Goal: Transaction & Acquisition: Download file/media

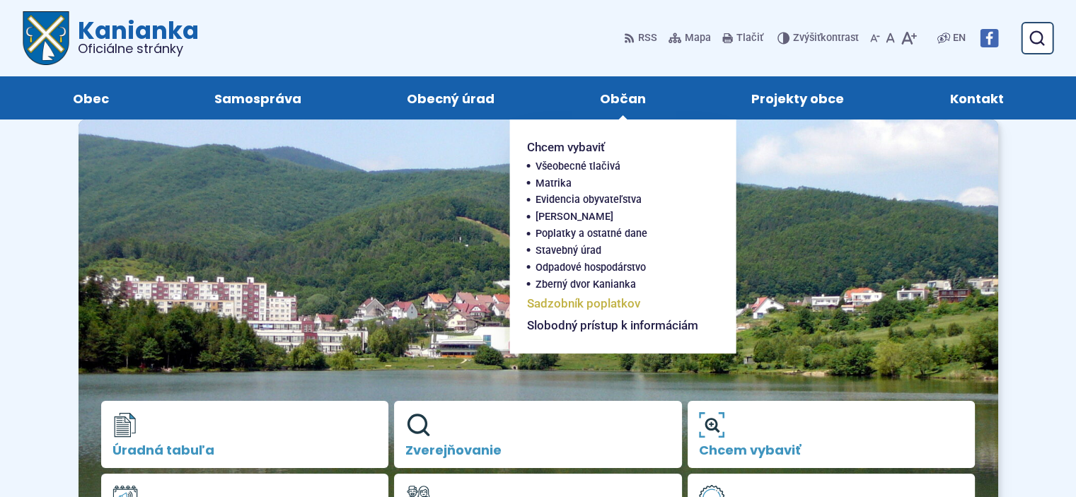
click at [597, 304] on span "Sadzobník poplatkov" at bounding box center [583, 304] width 113 height 22
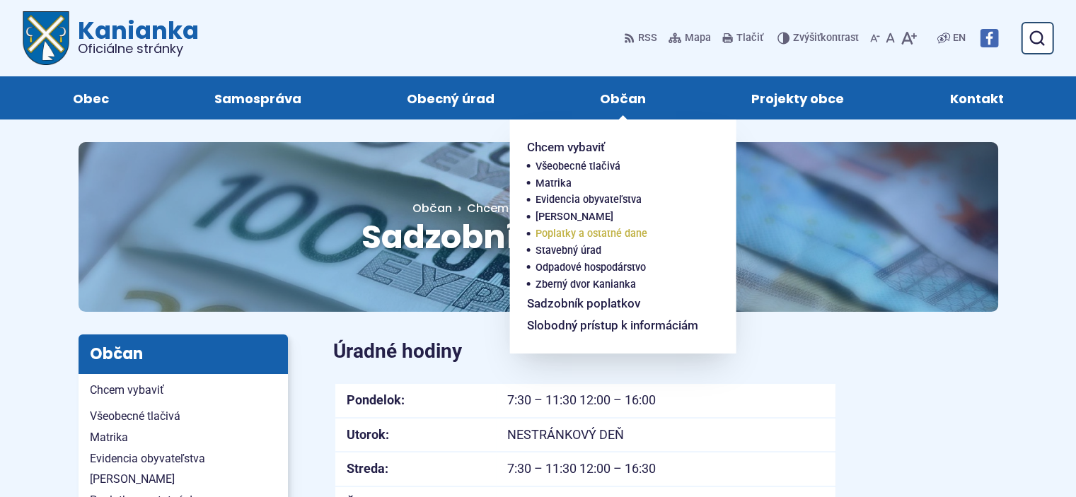
click at [607, 235] on span "Poplatky a ostatné dane" at bounding box center [592, 234] width 112 height 17
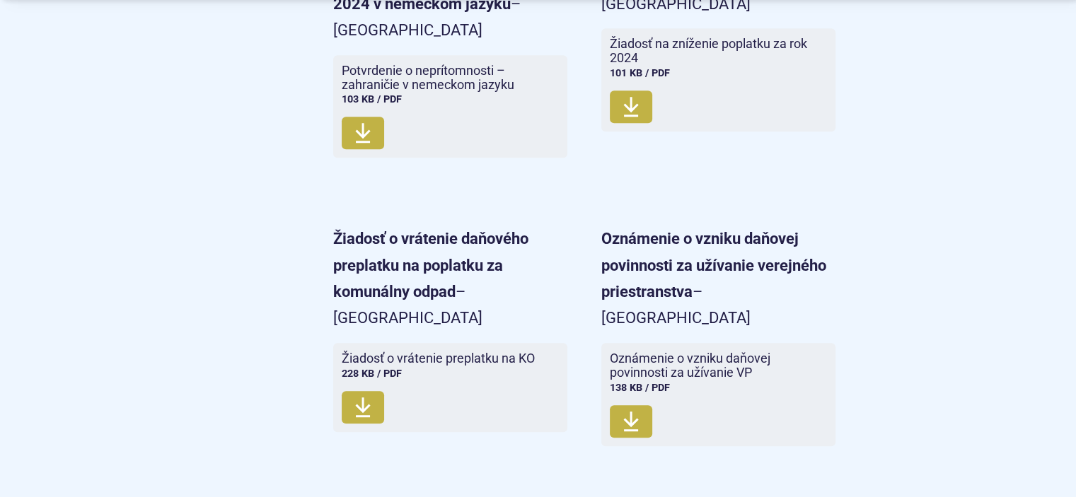
scroll to position [1543, 0]
click at [372, 391] on span "Stiahnuť" at bounding box center [363, 407] width 42 height 33
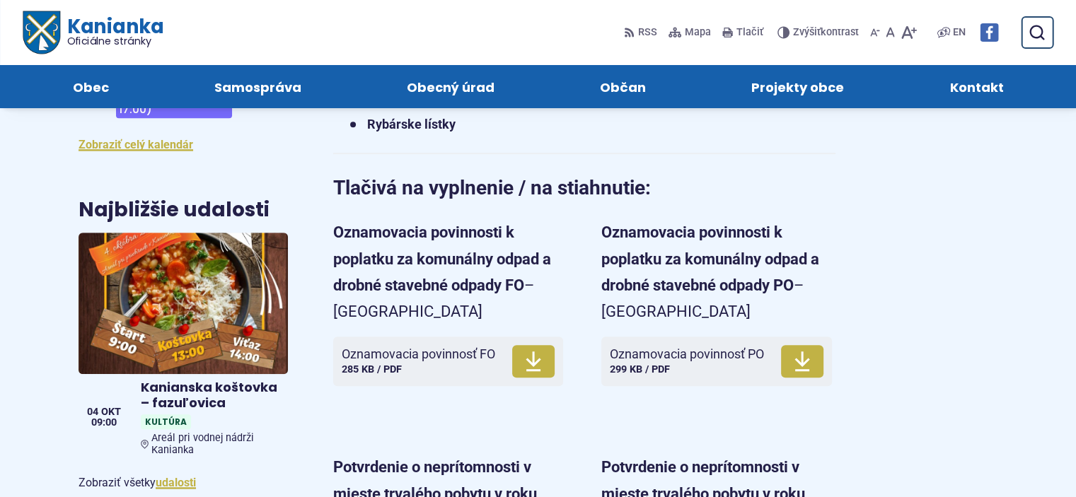
scroll to position [736, 0]
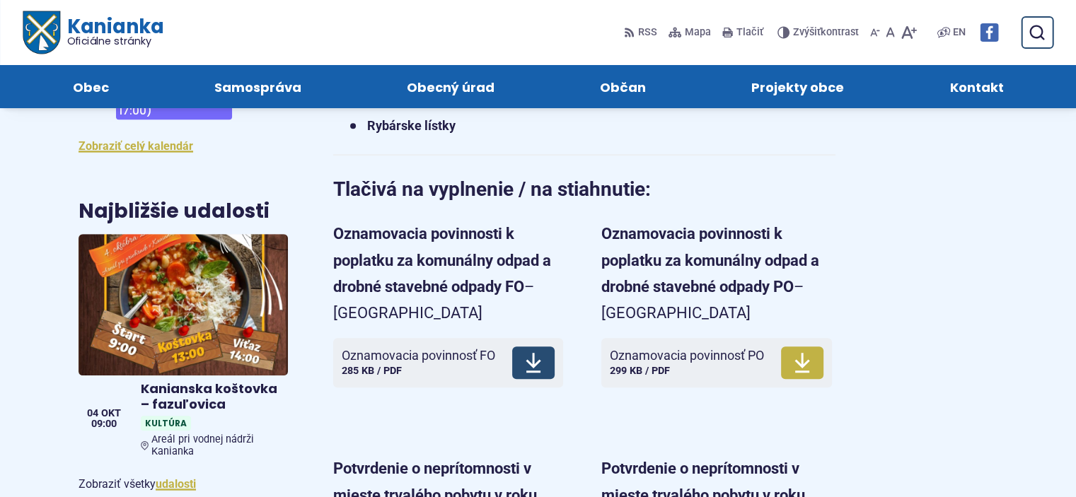
click at [542, 356] on icon at bounding box center [533, 363] width 17 height 23
